Goal: Check status: Check status

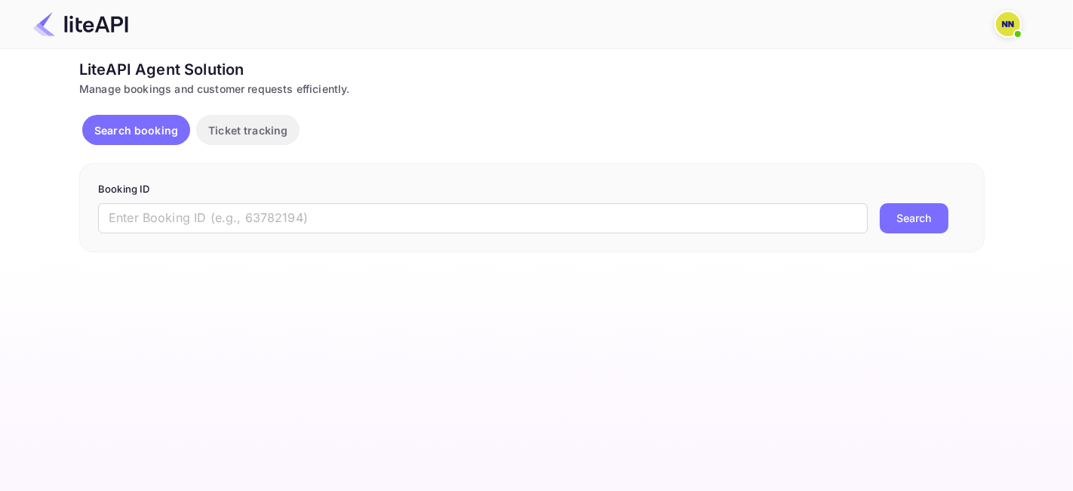
click at [233, 233] on div "Booking ID ​ Search" at bounding box center [532, 207] width 906 height 89
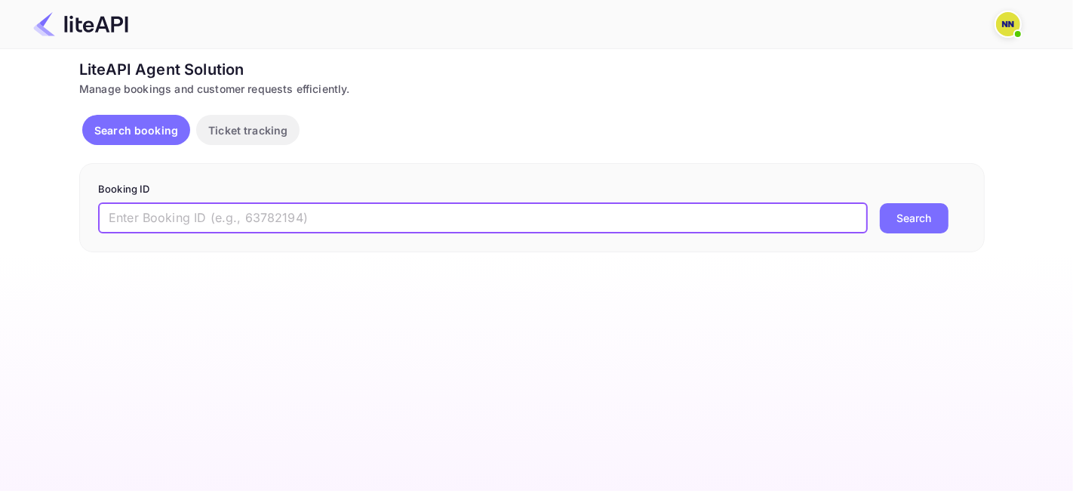
click at [230, 208] on input "text" at bounding box center [483, 218] width 770 height 30
paste input "7988122"
type input "7988122"
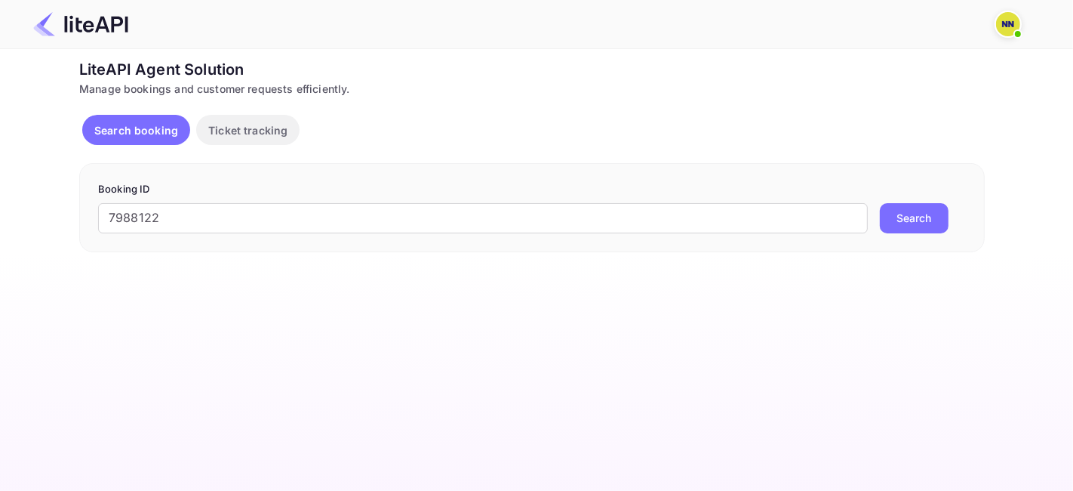
click at [884, 208] on button "Search" at bounding box center [914, 218] width 69 height 30
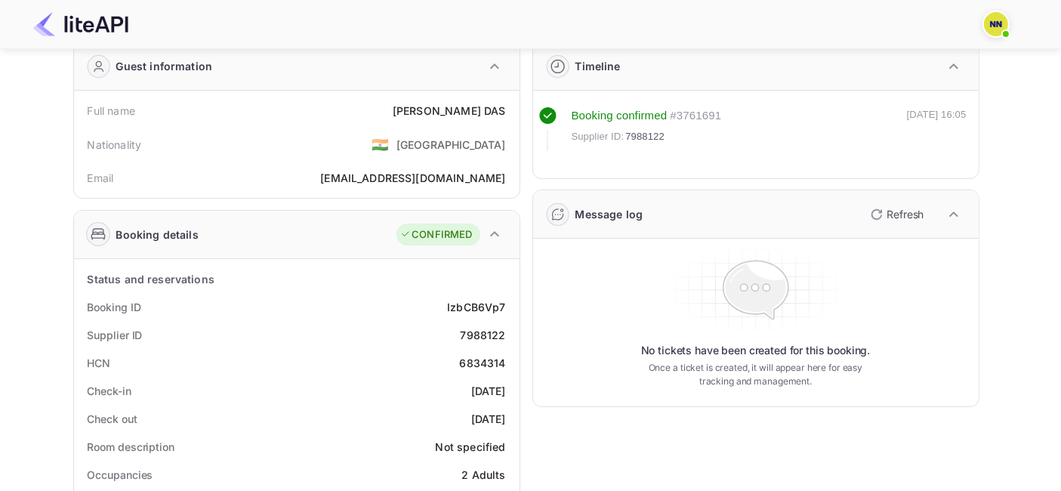
scroll to position [84, 0]
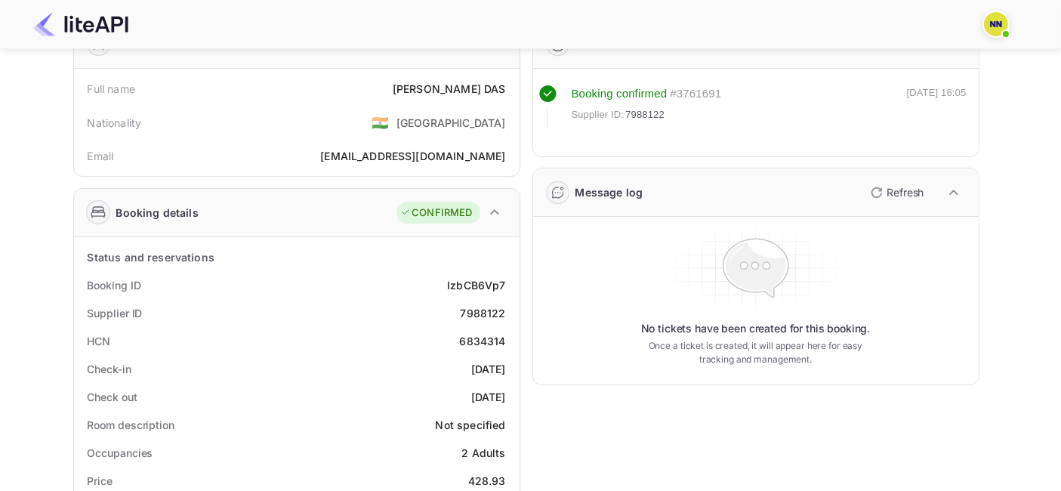
click at [478, 338] on div "6834314" at bounding box center [482, 341] width 46 height 16
copy div "6834314"
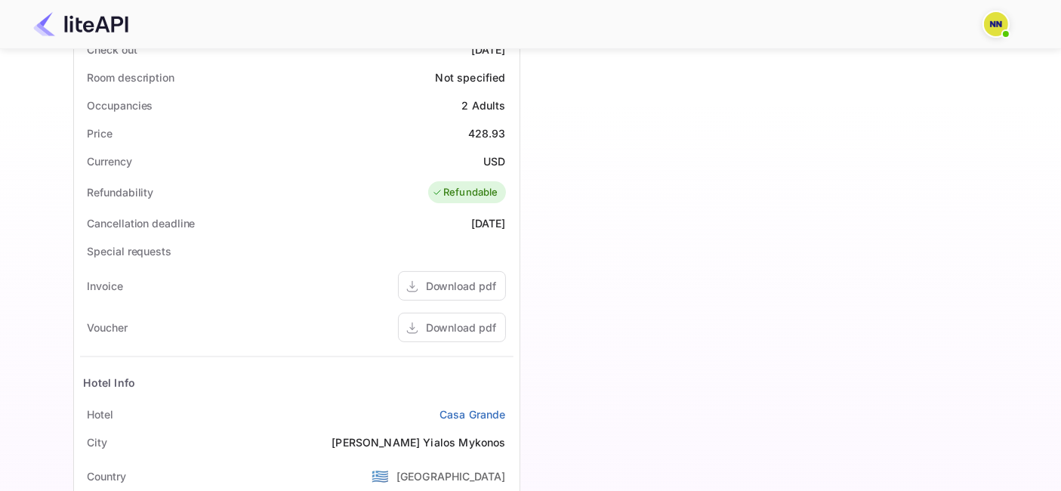
scroll to position [503, 0]
